Goal: Entertainment & Leisure: Consume media (video, audio)

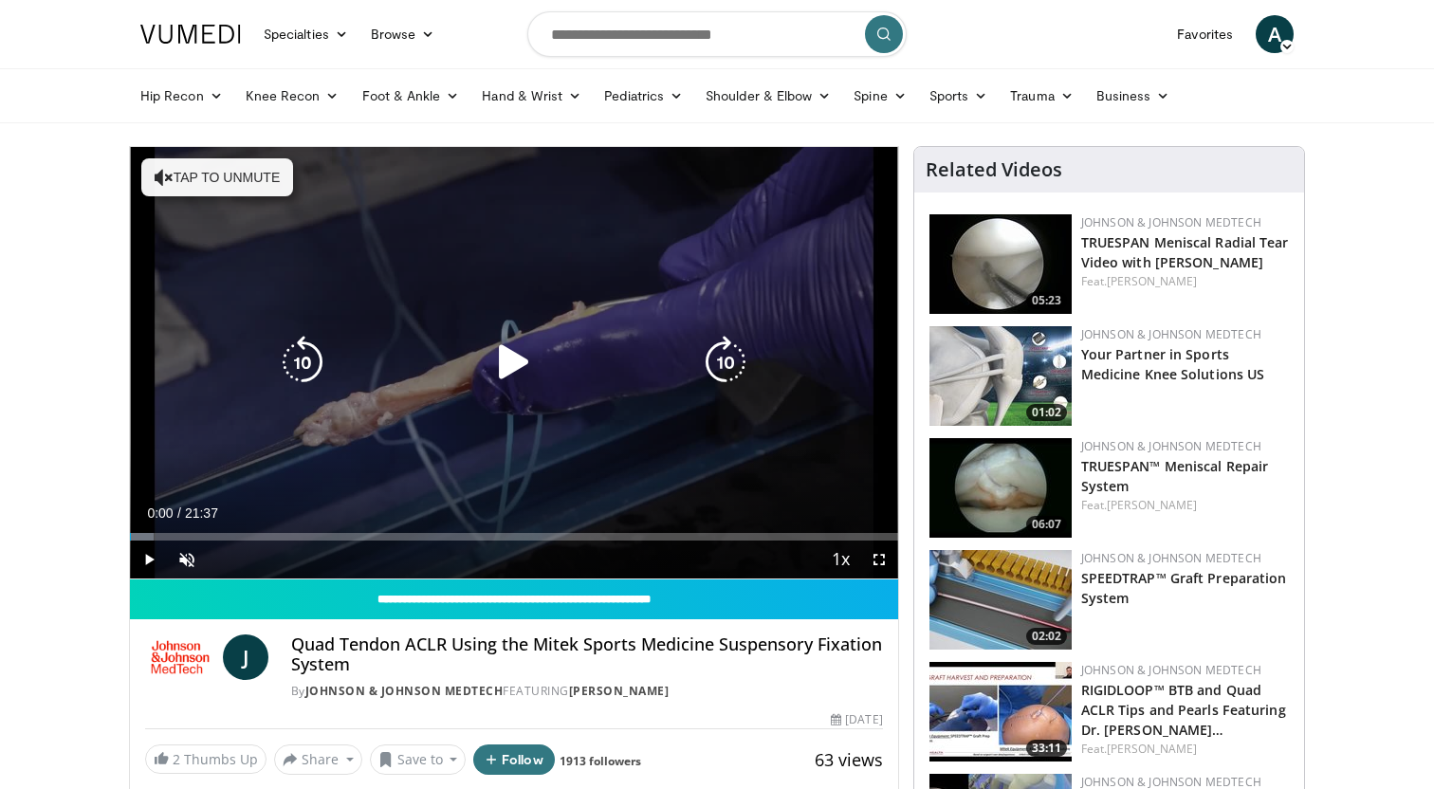
click at [520, 376] on icon "Video Player" at bounding box center [513, 362] width 53 height 53
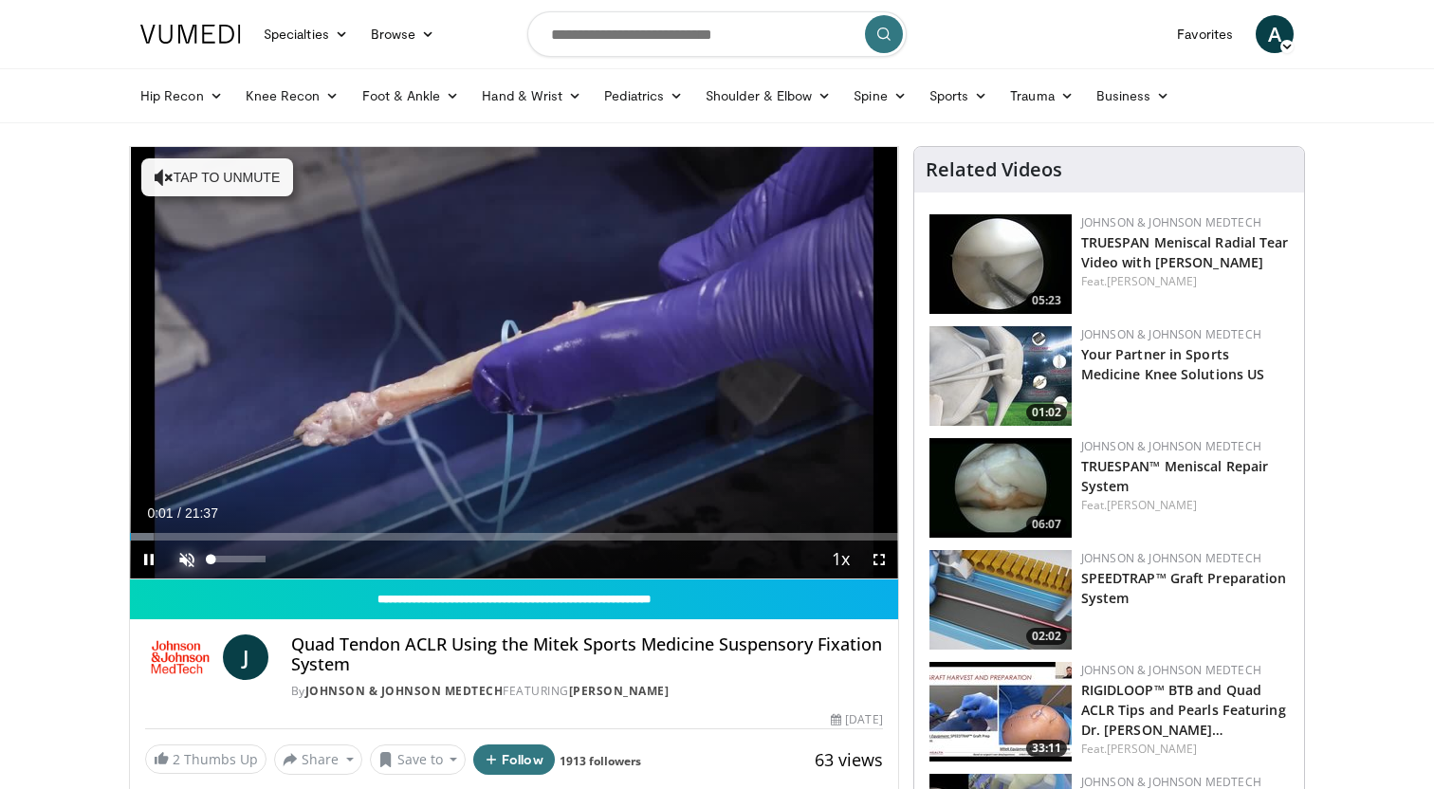
click at [193, 562] on span "Video Player" at bounding box center [187, 560] width 38 height 38
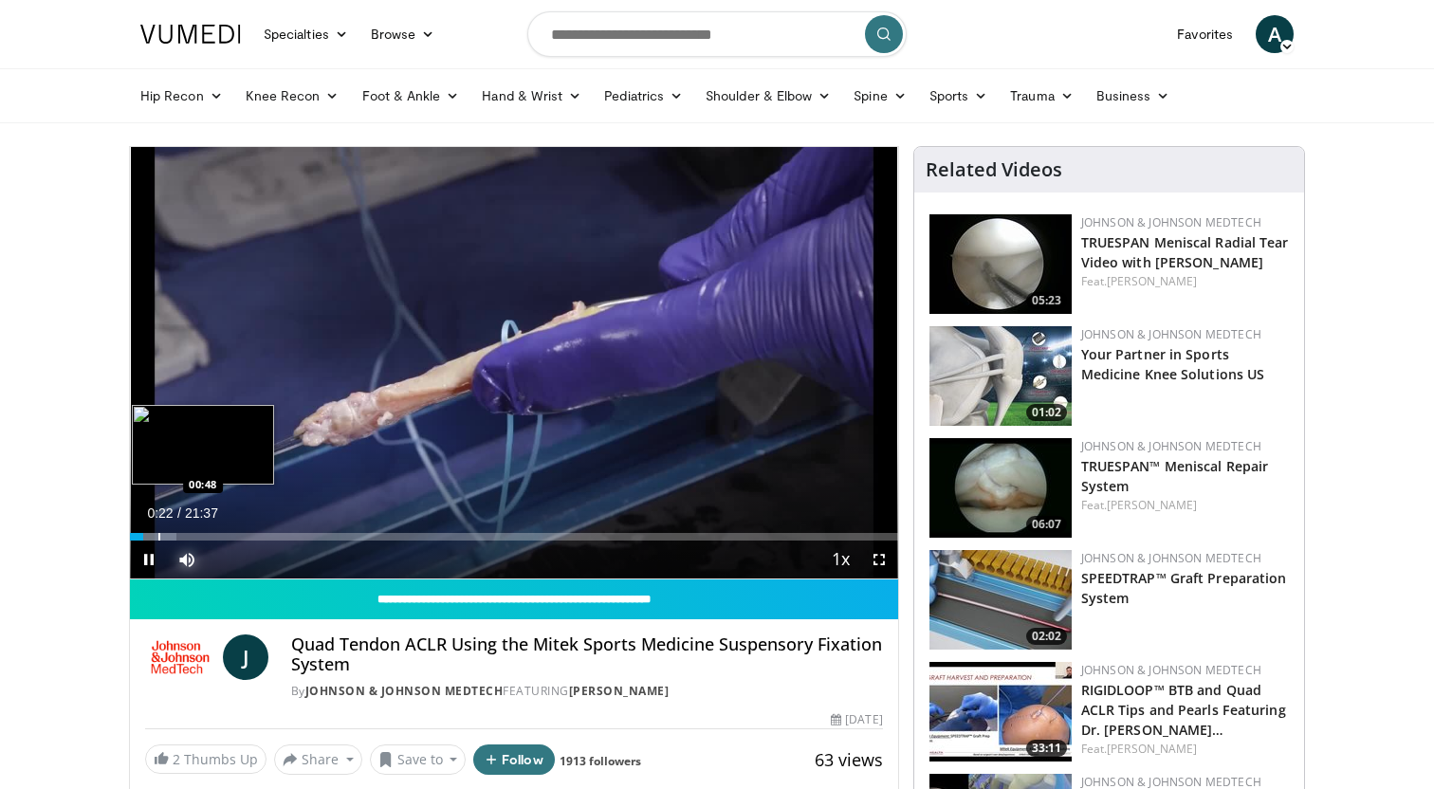
click at [158, 534] on div "Progress Bar" at bounding box center [159, 537] width 2 height 8
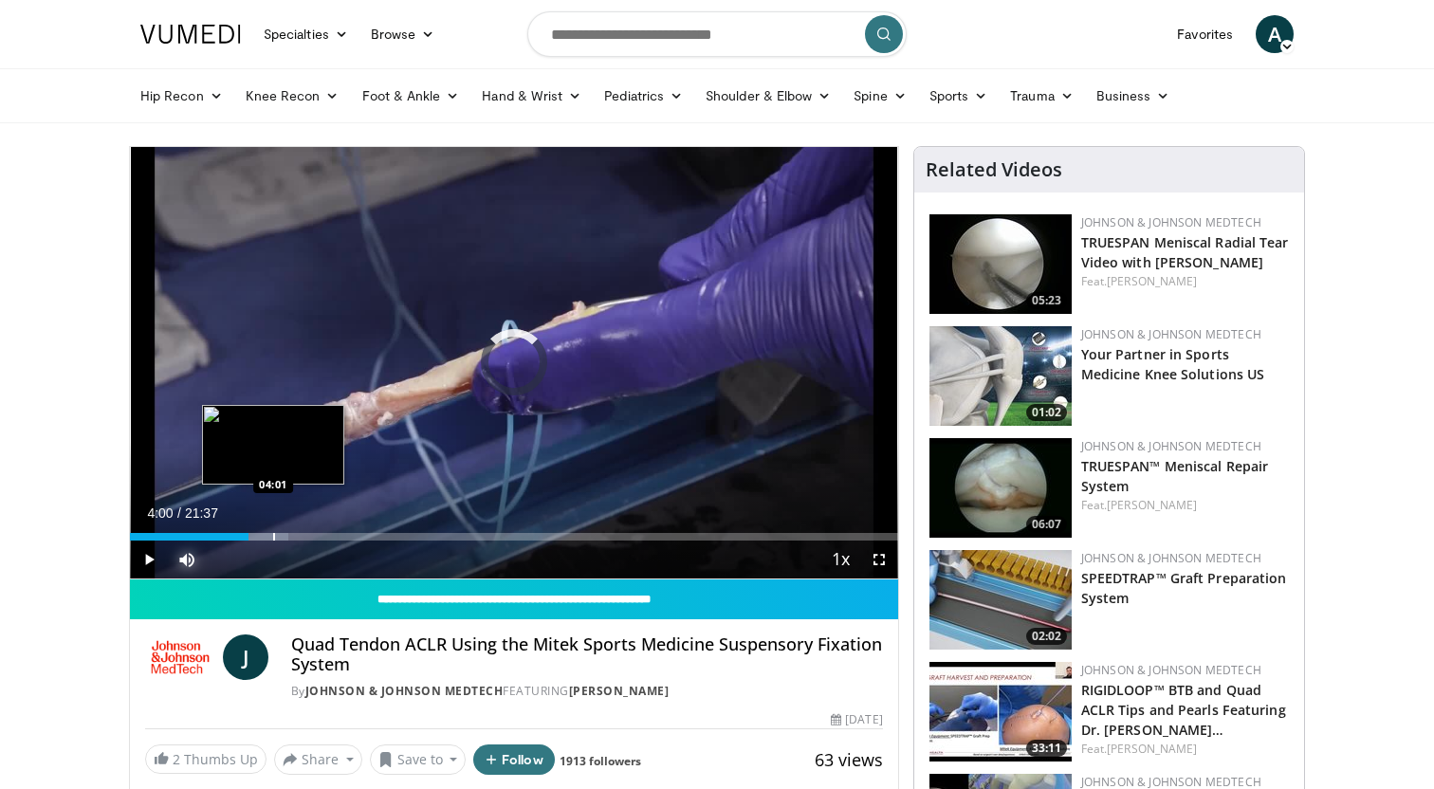
click at [273, 541] on div "Progress Bar" at bounding box center [259, 537] width 57 height 8
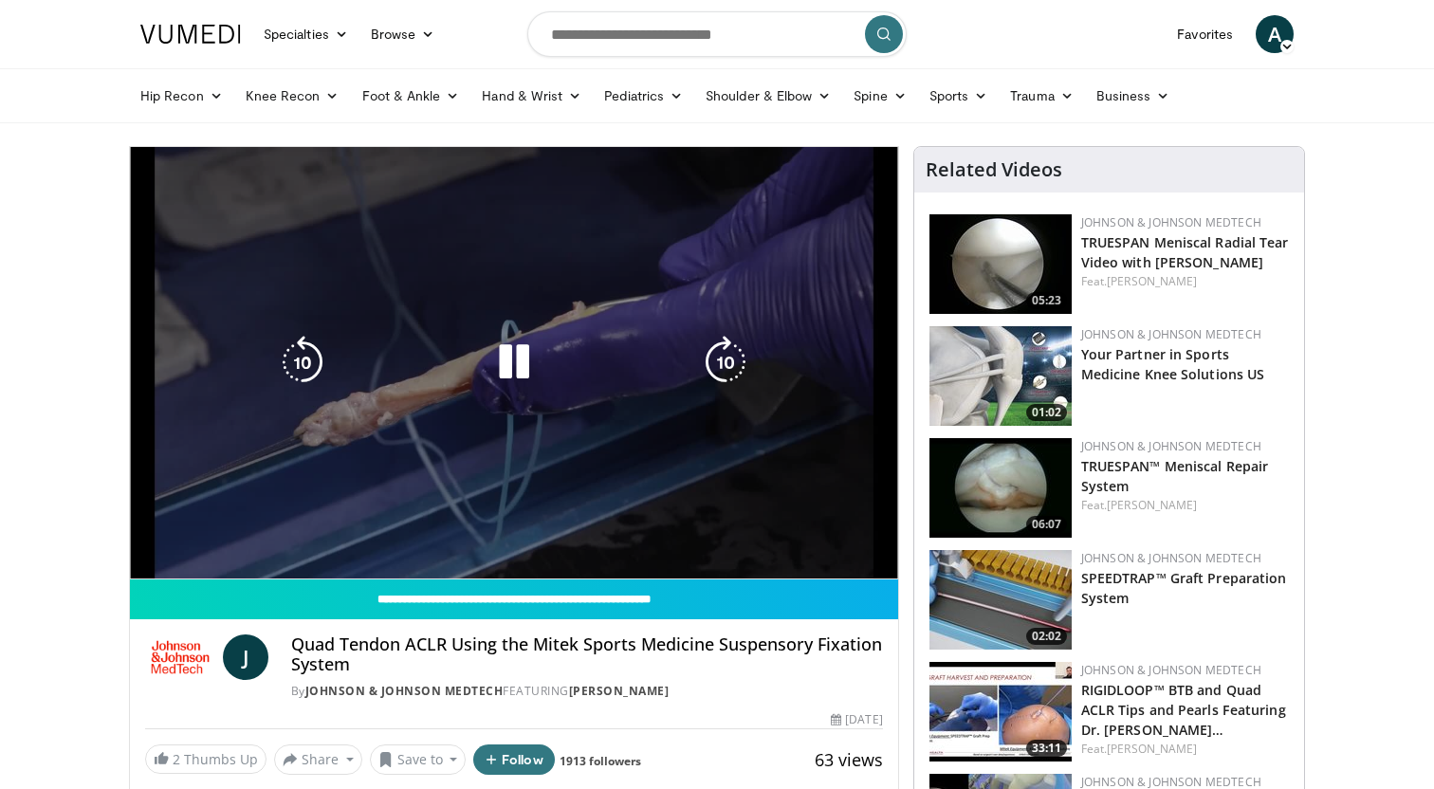
click at [303, 536] on div "10 seconds Tap to unmute" at bounding box center [514, 362] width 768 height 431
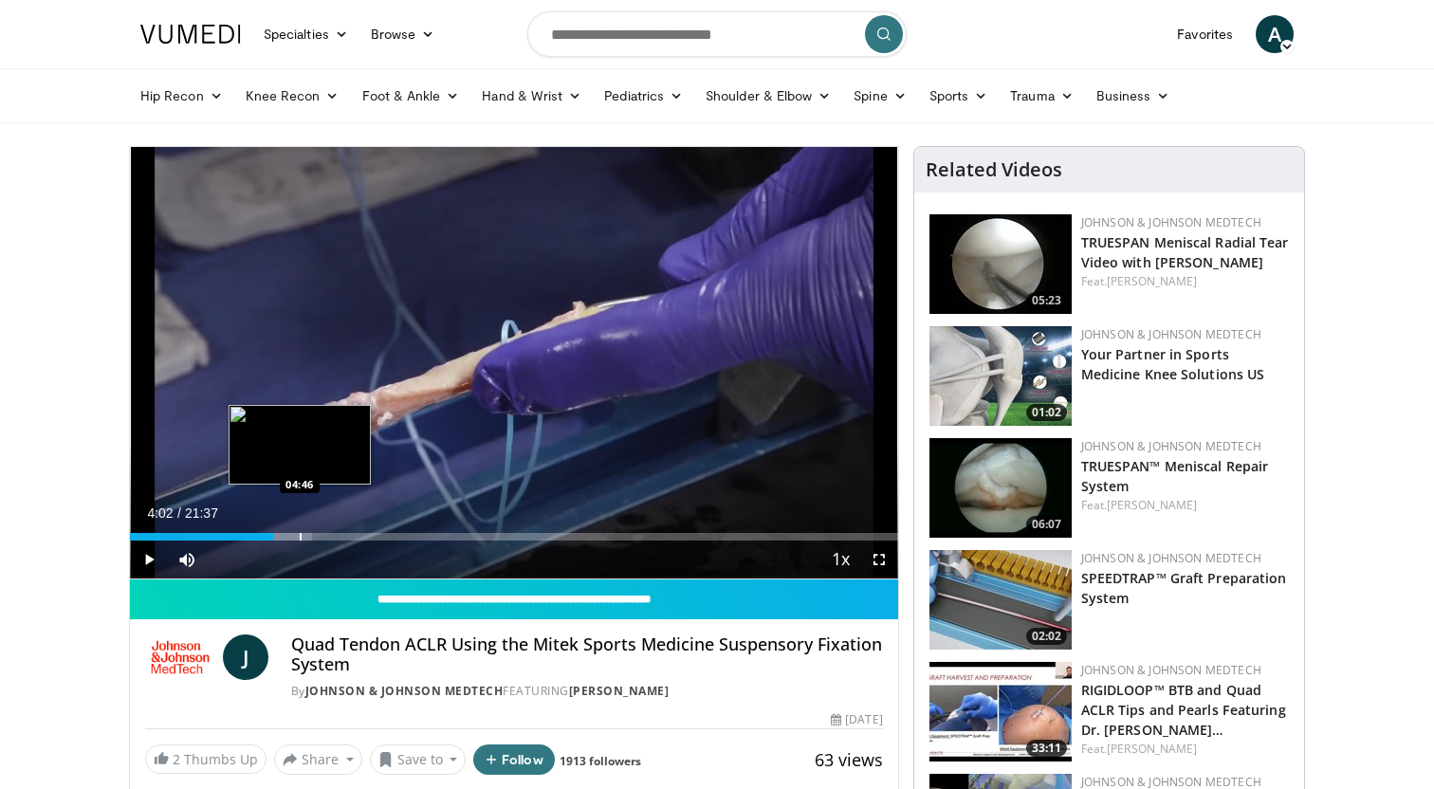
click at [300, 536] on div "Progress Bar" at bounding box center [301, 537] width 2 height 8
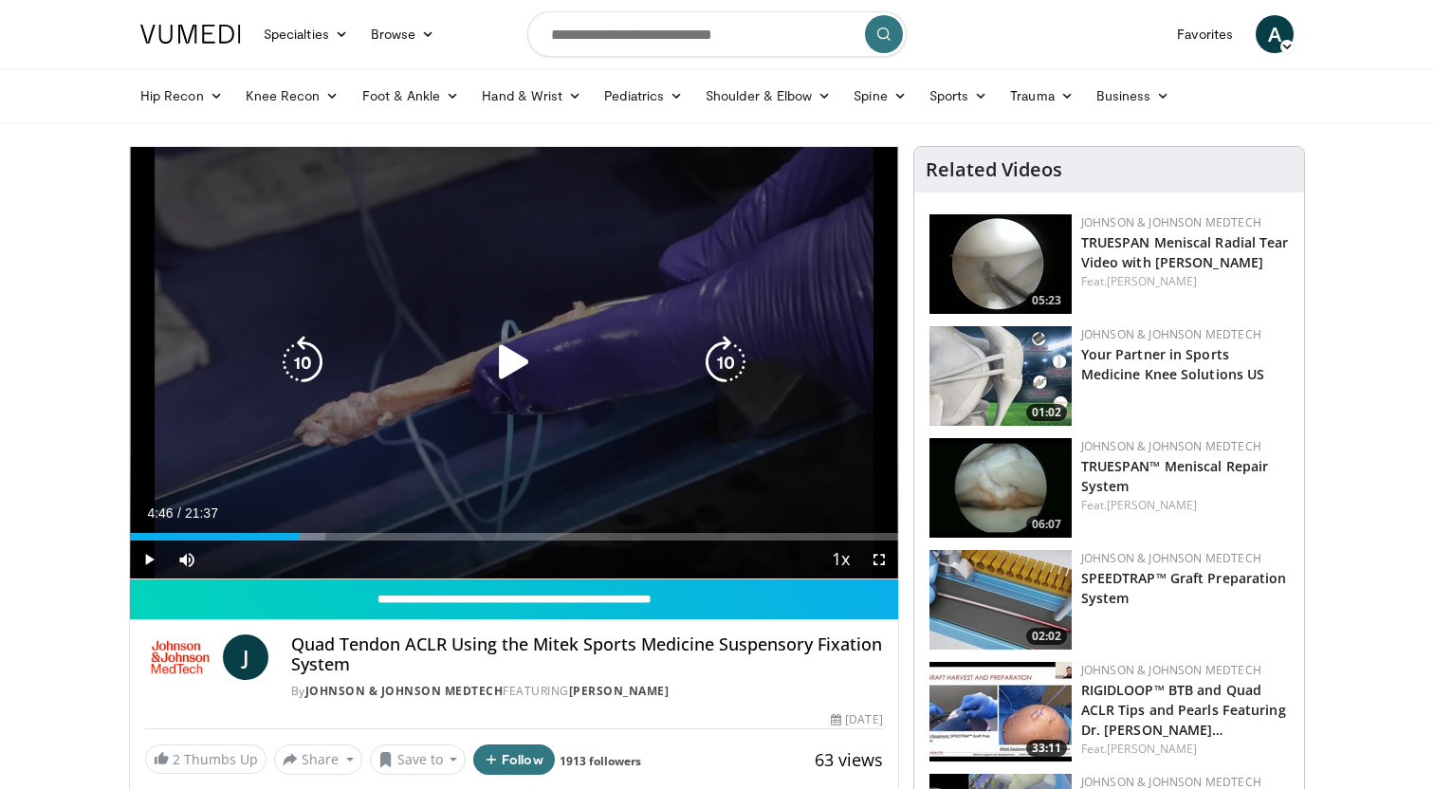
click at [532, 365] on icon "Video Player" at bounding box center [513, 362] width 53 height 53
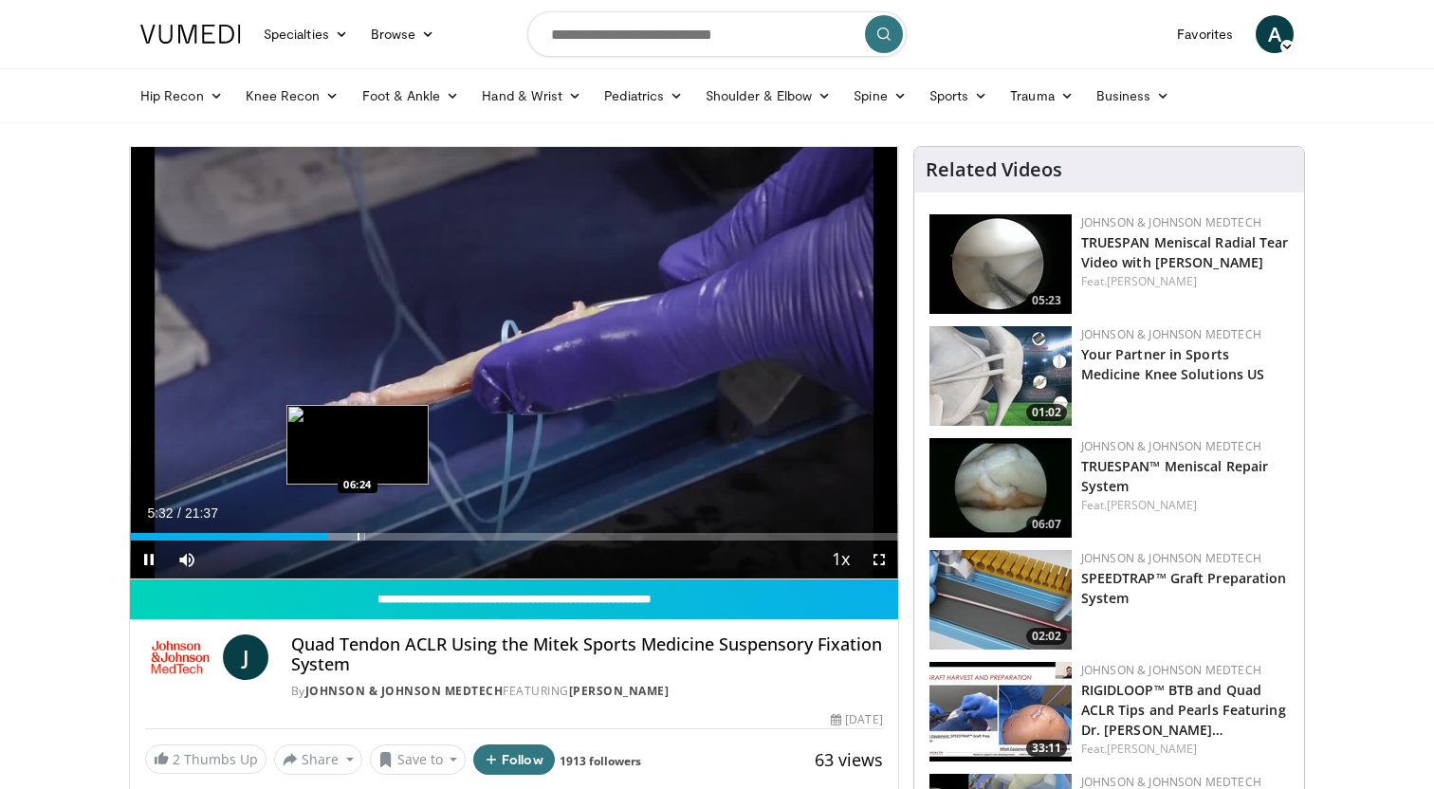
click at [358, 538] on div "Progress Bar" at bounding box center [359, 537] width 2 height 8
click at [388, 540] on div "Loaded : 32.36% 06:27 07:15" at bounding box center [514, 537] width 768 height 8
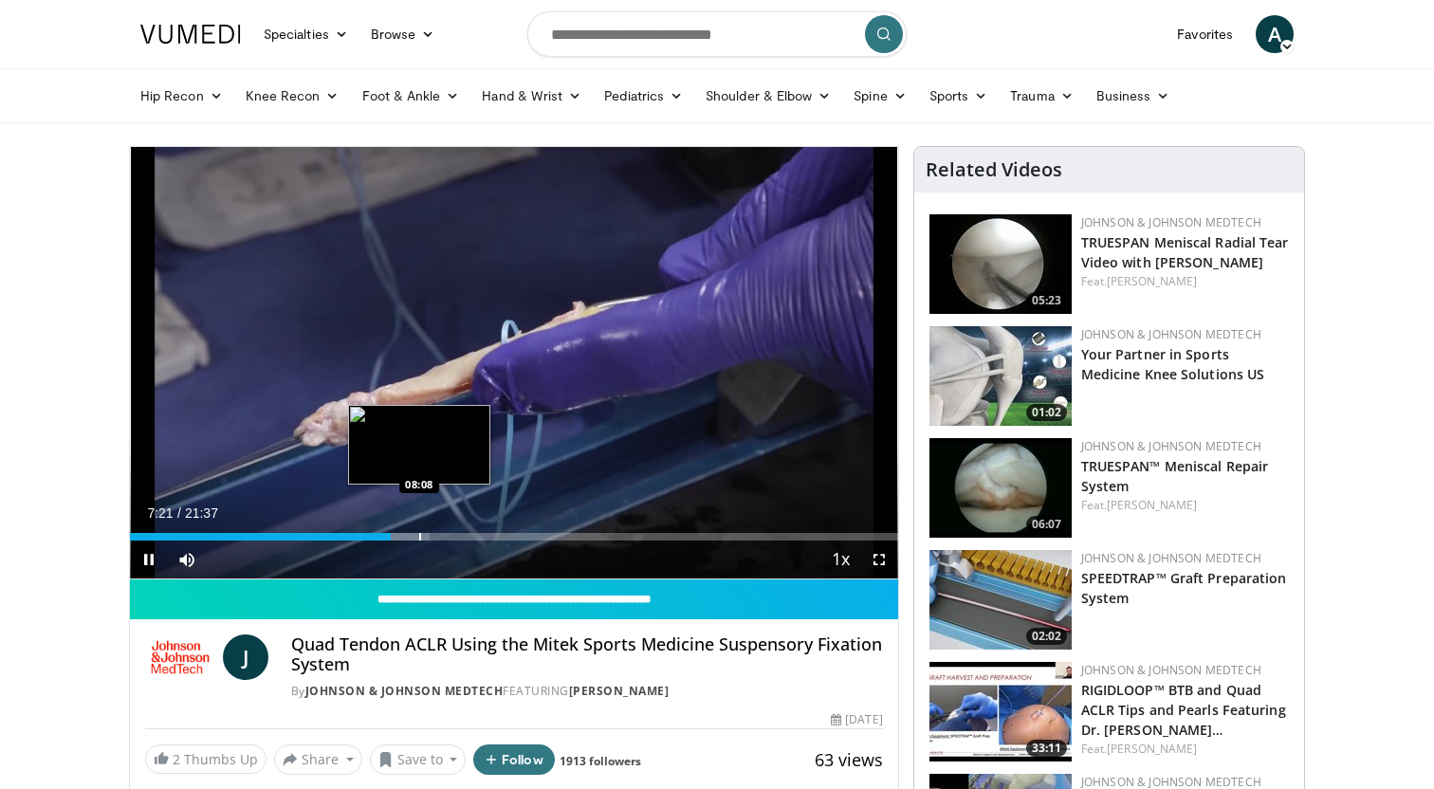
click at [420, 535] on div "Progress Bar" at bounding box center [420, 537] width 2 height 8
click at [468, 536] on div "Loaded : 43.56% 08:24 09:30" at bounding box center [514, 537] width 768 height 8
click at [464, 535] on div "Progress Bar" at bounding box center [465, 537] width 2 height 8
click at [454, 535] on div "Progress Bar" at bounding box center [455, 537] width 2 height 8
click at [430, 533] on div "Loaded : 47.00% 09:08 08:26" at bounding box center [514, 532] width 768 height 18
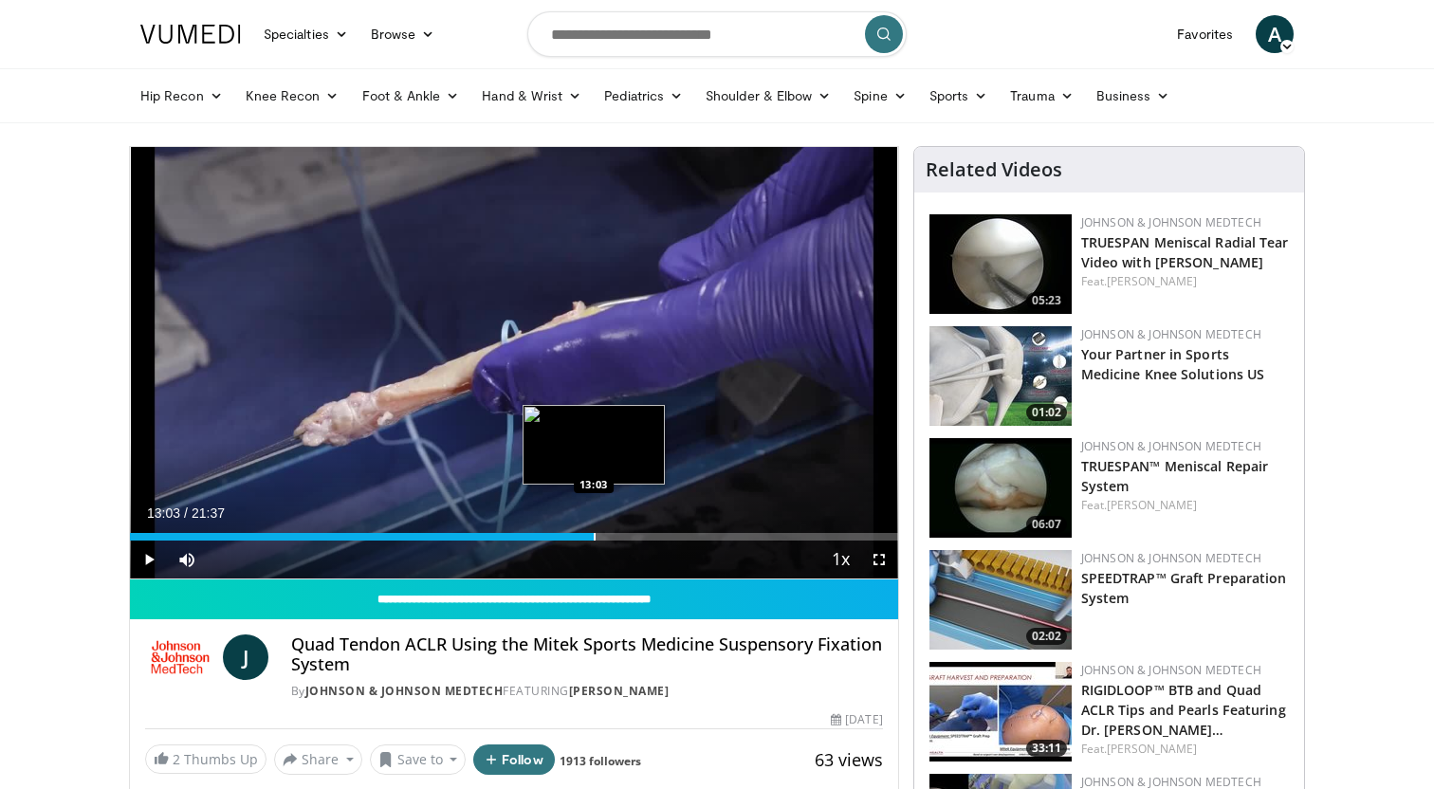
click at [594, 533] on div "Loaded : 48.91% 09:32 13:03" at bounding box center [514, 532] width 768 height 18
click at [144, 564] on span "Video Player" at bounding box center [149, 560] width 38 height 38
click at [147, 570] on span "Video Player" at bounding box center [149, 560] width 38 height 38
click at [579, 534] on div "13:32" at bounding box center [370, 537] width 481 height 8
click at [559, 535] on div "12:41" at bounding box center [355, 537] width 450 height 8
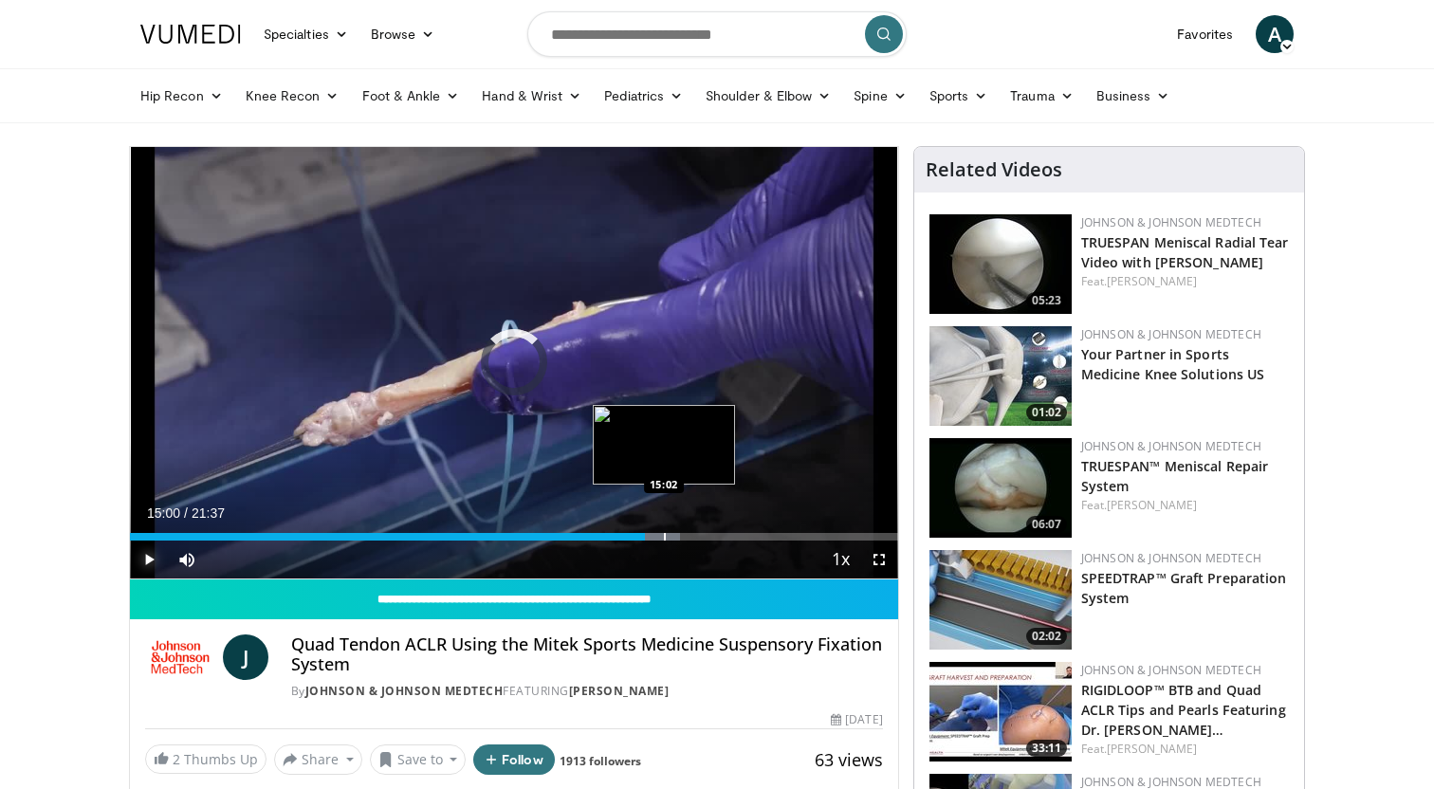
click at [663, 534] on div "Progress Bar" at bounding box center [654, 537] width 52 height 8
click at [688, 535] on div "Progress Bar" at bounding box center [689, 537] width 2 height 8
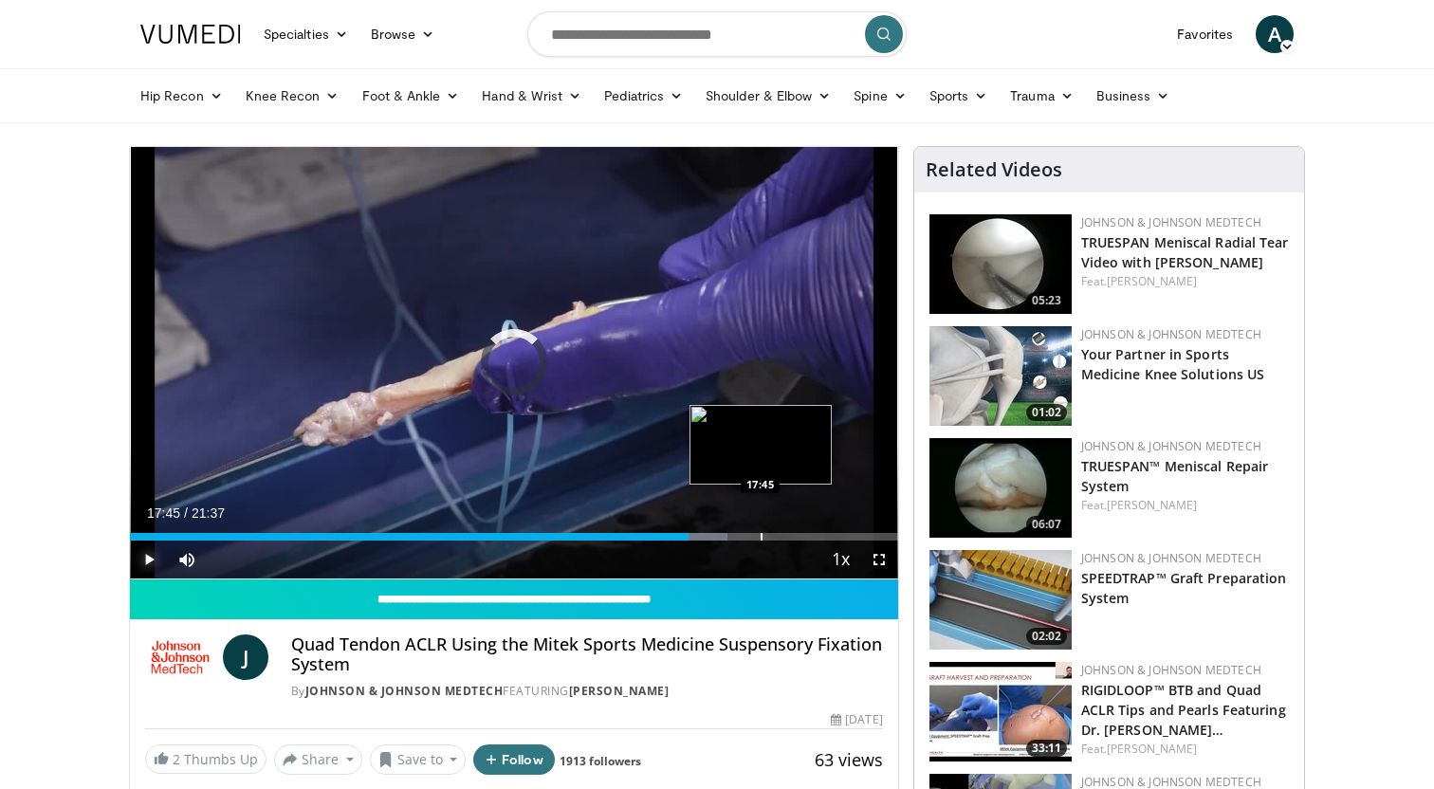
click at [761, 541] on div "Loaded : 77.82% 17:45 17:45" at bounding box center [514, 537] width 768 height 8
click at [807, 531] on div "Loaded : 83.99% 19:04 19:04" at bounding box center [514, 532] width 768 height 18
